Goal: Task Accomplishment & Management: Complete application form

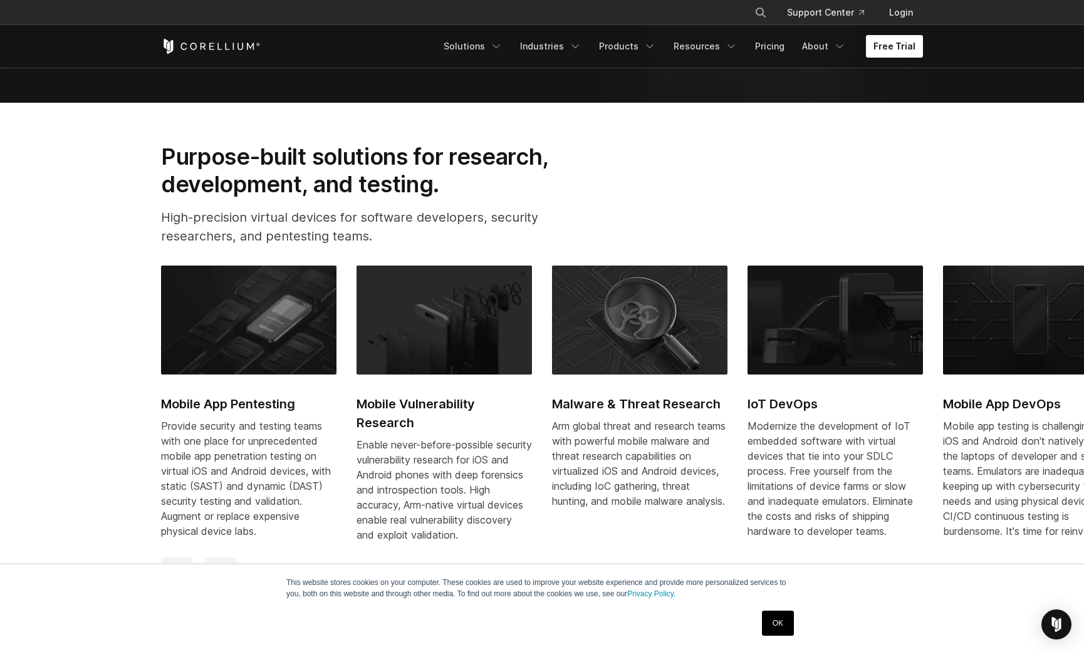
click at [878, 41] on link "Free Trial" at bounding box center [894, 46] width 57 height 23
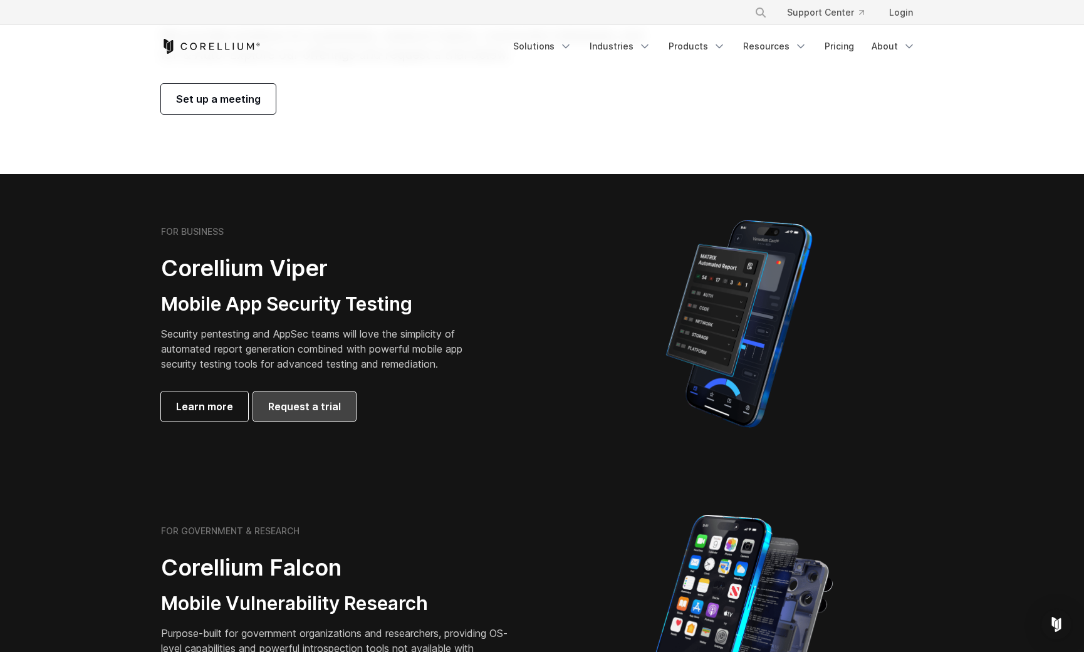
click at [296, 400] on span "Request a trial" at bounding box center [304, 406] width 73 height 15
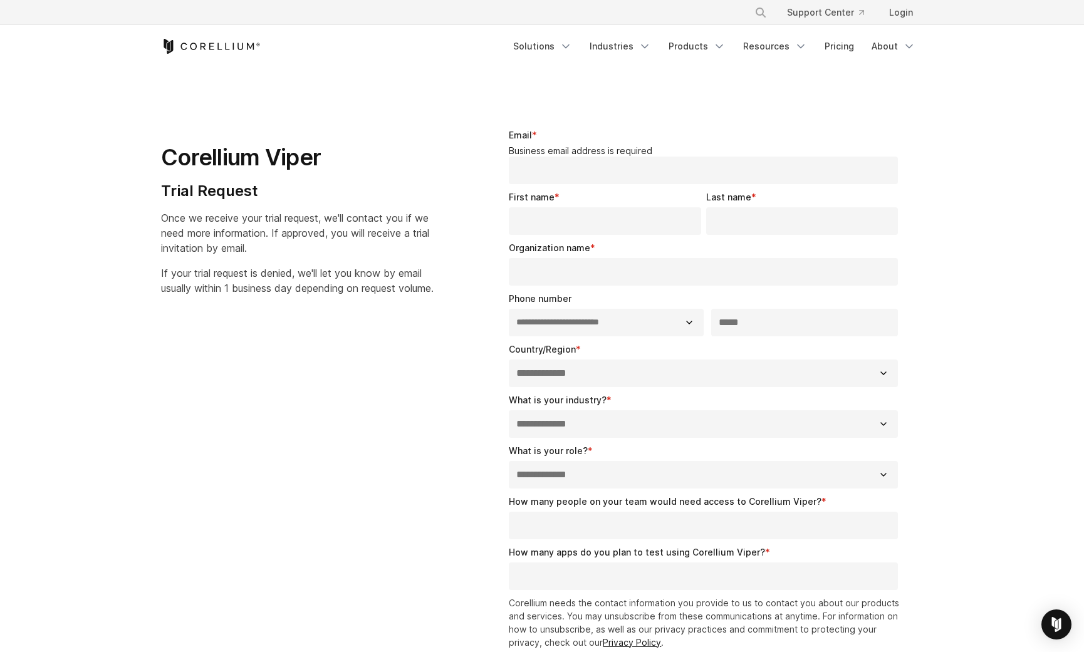
select select "**"
click at [299, 156] on h1 "Corellium Viper" at bounding box center [297, 157] width 272 height 28
click at [187, 164] on h1 "Corellium Viper" at bounding box center [297, 157] width 272 height 28
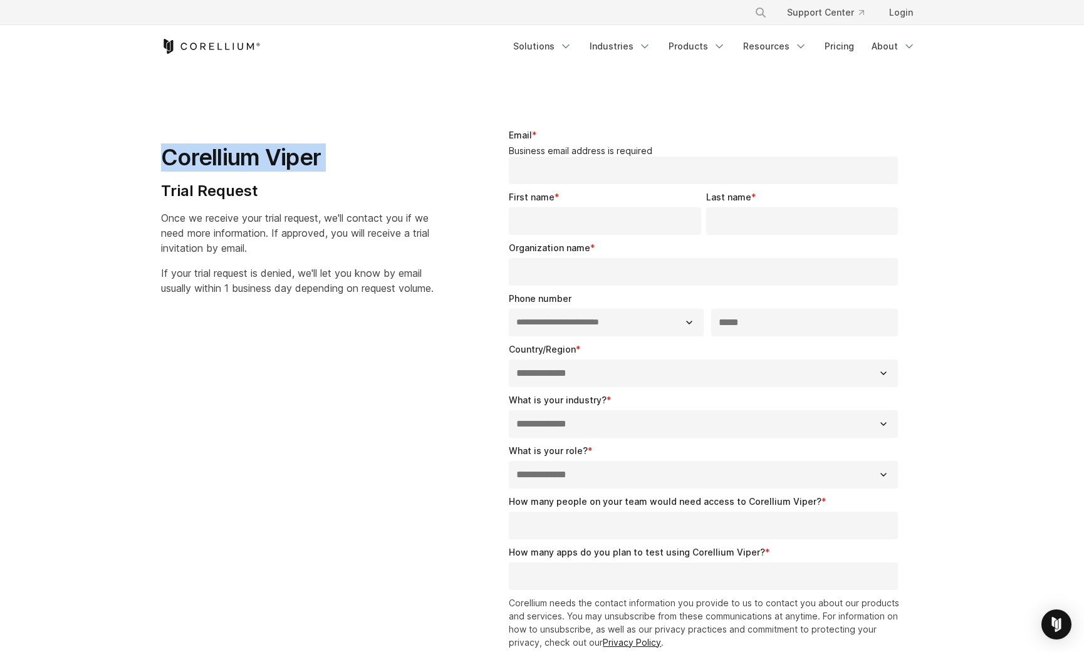
click at [187, 164] on h1 "Corellium Viper" at bounding box center [297, 157] width 272 height 28
